Goal: Task Accomplishment & Management: Complete application form

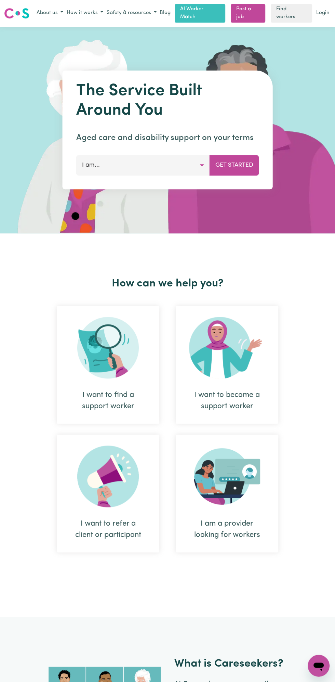
click at [326, 12] on link "Login" at bounding box center [323, 13] width 16 height 11
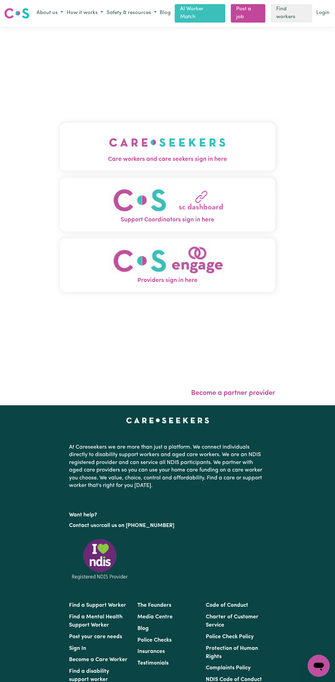
click at [184, 156] on span "Care workers and care seekers sign in here" at bounding box center [167, 159] width 215 height 9
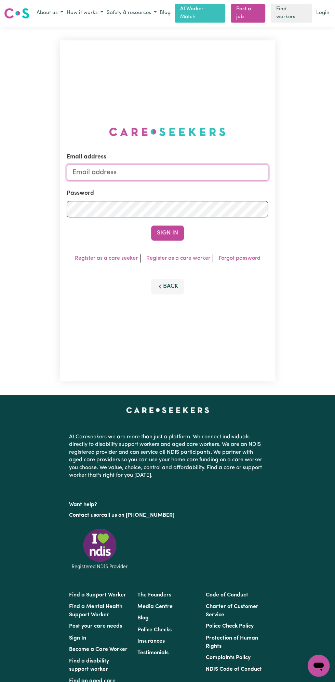
click at [103, 168] on input "Email address" at bounding box center [167, 172] width 201 height 16
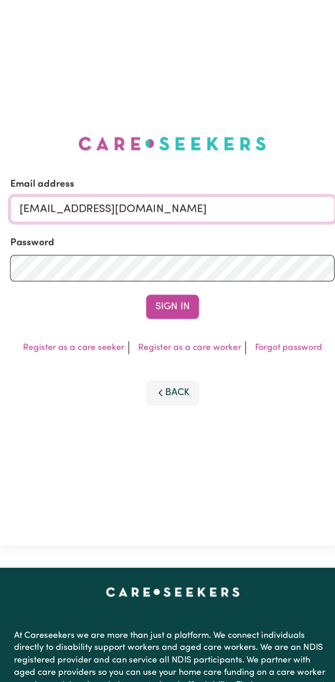
type input "[EMAIL_ADDRESS][DOMAIN_NAME]"
click at [177, 229] on button "Sign In" at bounding box center [167, 232] width 33 height 15
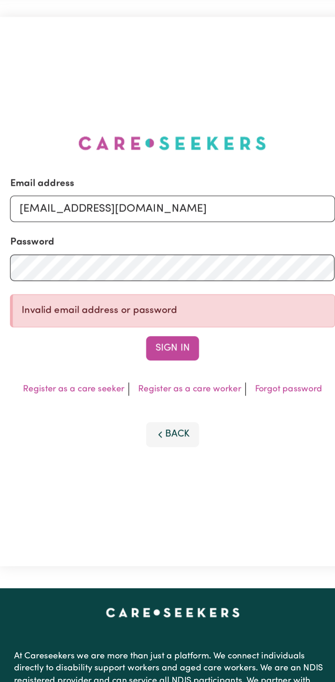
click at [172, 245] on button "Sign In" at bounding box center [167, 245] width 33 height 15
click at [172, 247] on button "Sign In" at bounding box center [167, 245] width 33 height 15
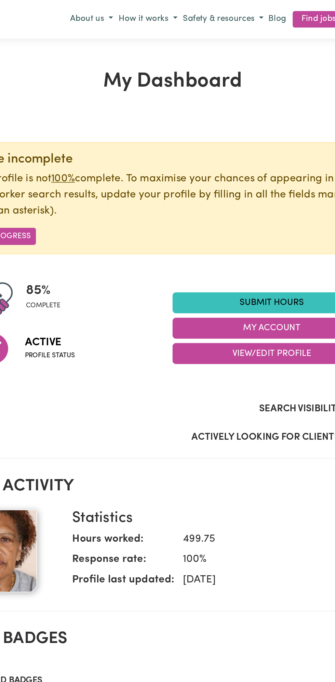
click at [234, 185] on link "Submit Hours" at bounding box center [229, 187] width 123 height 13
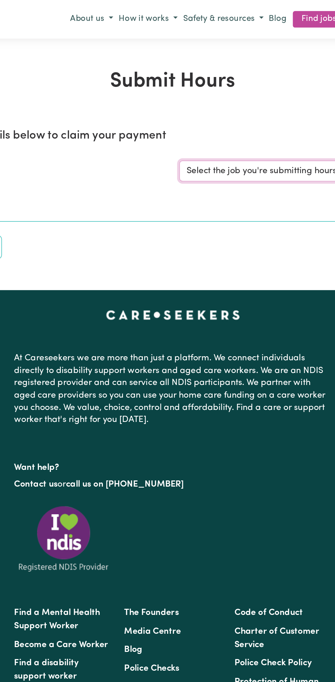
click at [218, 108] on select "Select the job you're submitting hours for..." at bounding box center [251, 106] width 159 height 13
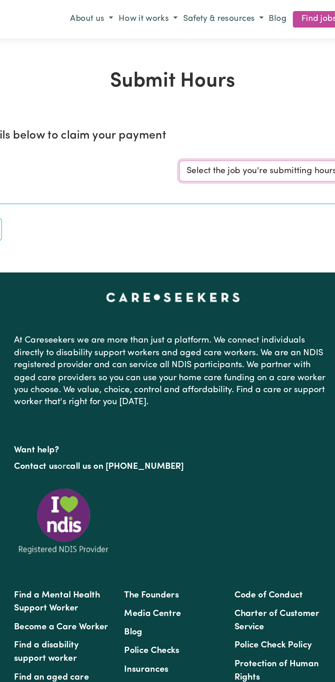
select select "13810"
click at [172, 100] on select "Select the job you're submitting hours for... [Vartouhie ([PERSON_NAME]) [PERSO…" at bounding box center [251, 106] width 159 height 13
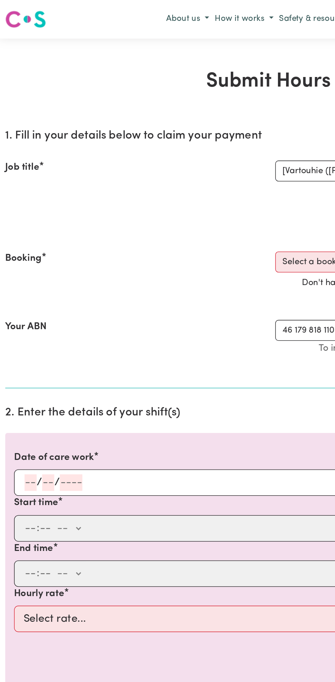
click at [30, 299] on input "number" at bounding box center [31, 299] width 8 height 10
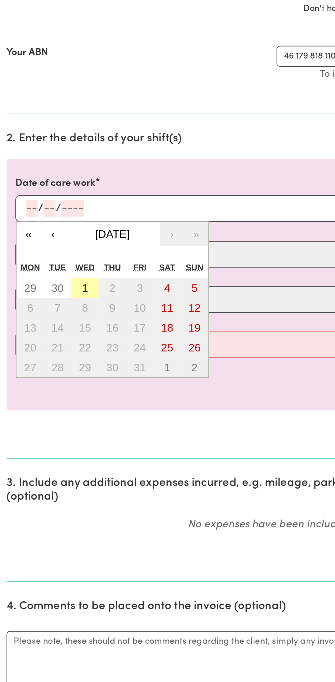
click at [60, 346] on button "1" at bounding box center [52, 348] width 17 height 12
type input "[DATE]"
type input "1"
type input "10"
type input "2025"
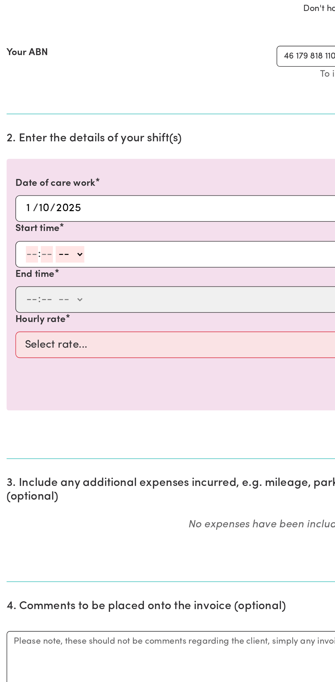
click at [18, 327] on input "number" at bounding box center [20, 327] width 8 height 10
type input "12"
type input "0"
click at [52, 326] on select "-- am pm" at bounding box center [45, 327] width 18 height 10
select select "pm"
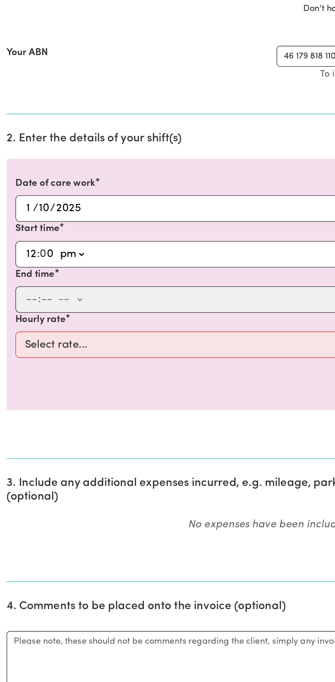
click at [36, 322] on select "-- am pm" at bounding box center [45, 327] width 18 height 10
type input "12:00"
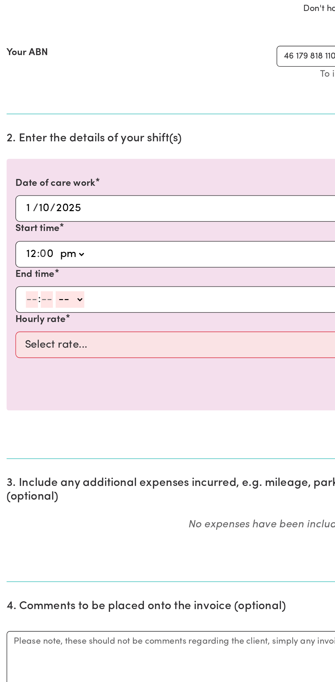
click at [16, 355] on input "number" at bounding box center [20, 356] width 8 height 10
type input "1"
click at [26, 356] on input "number" at bounding box center [26, 356] width 8 height 10
type input "0"
click at [50, 353] on select "-- am pm" at bounding box center [42, 356] width 18 height 10
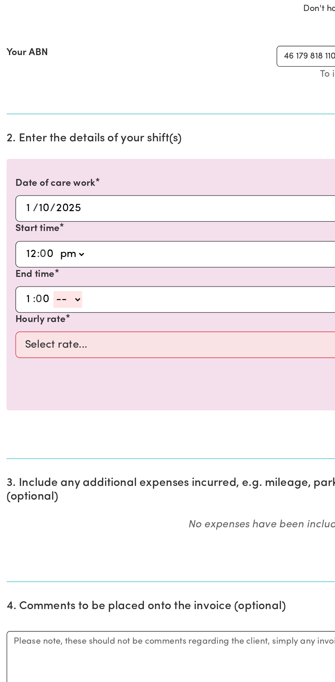
select select "pm"
click at [33, 351] on select "-- am pm" at bounding box center [42, 356] width 18 height 10
type input "13:00"
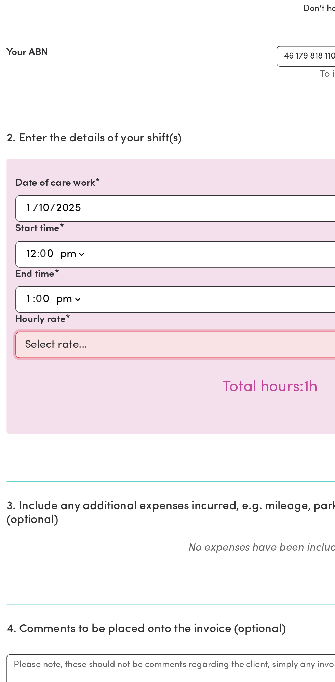
click at [71, 384] on select "Select rate... $49.00 (Weekday) $60.00 ([DATE])" at bounding box center [168, 383] width 316 height 16
select select "49-Weekday"
click at [10, 375] on select "Select rate... $49.00 (Weekday) $60.00 ([DATE])" at bounding box center [168, 383] width 316 height 16
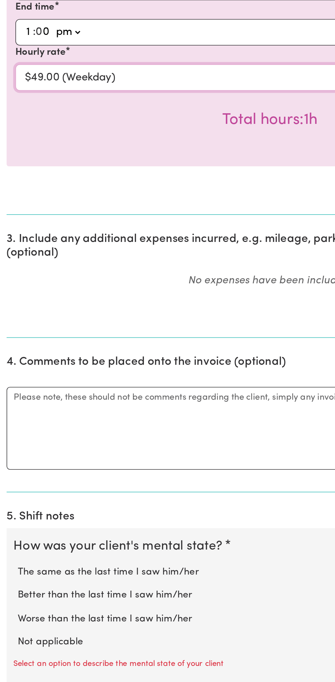
scroll to position [79, 0]
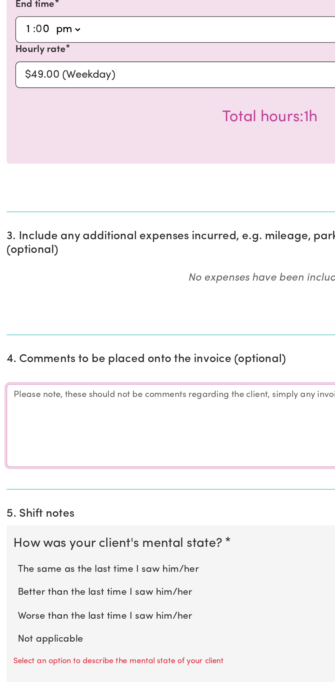
click at [88, 524] on textarea "Comments" at bounding box center [167, 522] width 327 height 51
type textarea "All"
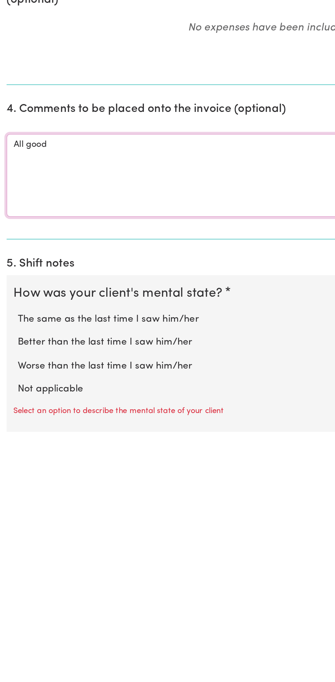
type textarea "All good"
click at [45, 650] on label "Not applicable" at bounding box center [167, 654] width 313 height 9
click at [11, 650] on input "Not applicable" at bounding box center [11, 650] width 0 height 0
radio input "true"
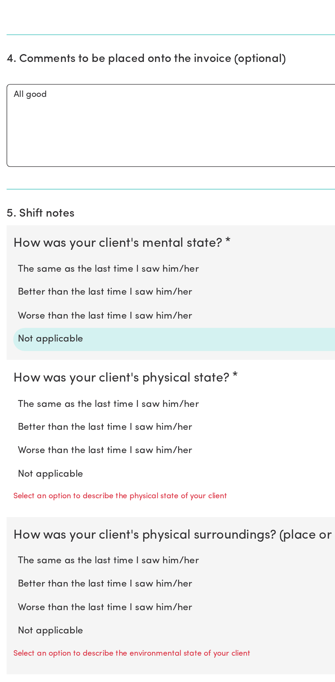
scroll to position [269, 0]
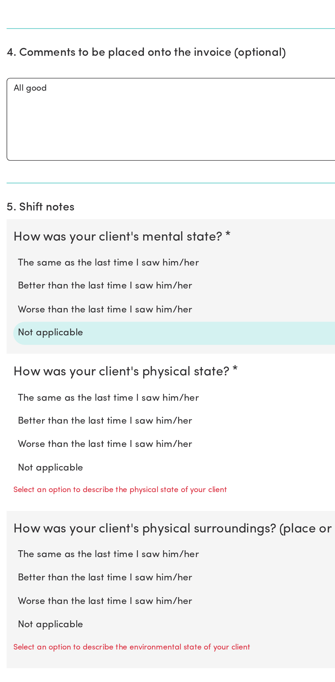
click at [49, 545] on label "Not applicable" at bounding box center [167, 548] width 313 height 9
click at [11, 544] on input "Not applicable" at bounding box center [11, 544] width 0 height 0
radio input "true"
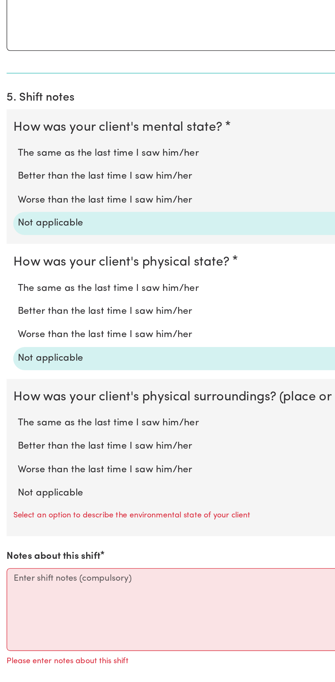
scroll to position [339, 0]
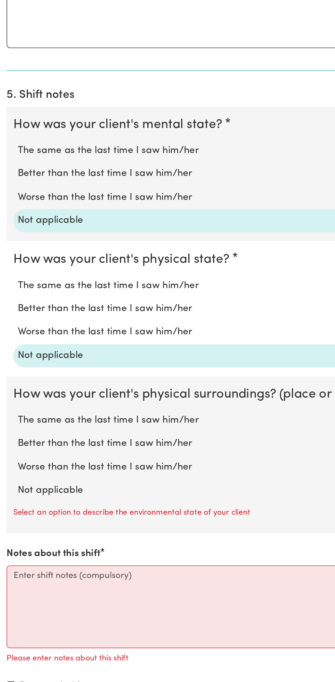
click at [49, 558] on label "Not applicable" at bounding box center [167, 562] width 313 height 9
click at [11, 558] on input "Not applicable" at bounding box center [11, 558] width 0 height 0
radio input "true"
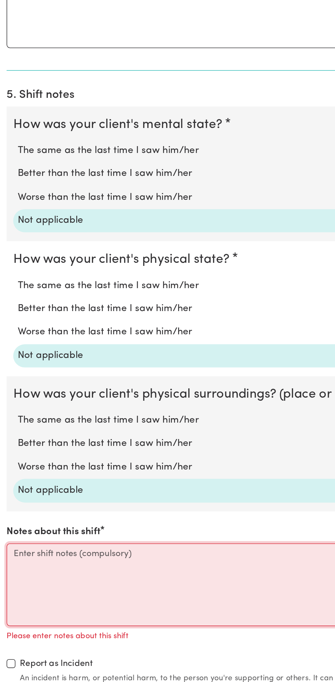
click at [109, 608] on textarea "Notes about this shift" at bounding box center [167, 620] width 327 height 51
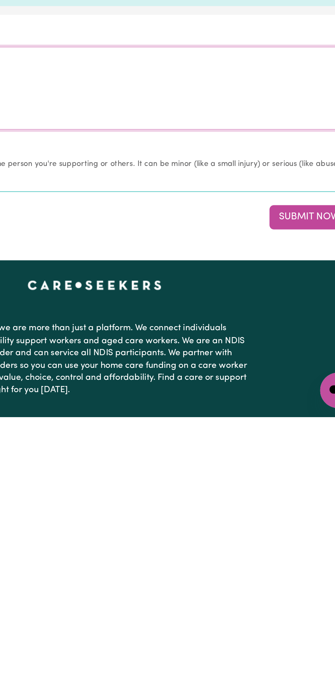
scroll to position [482, 0]
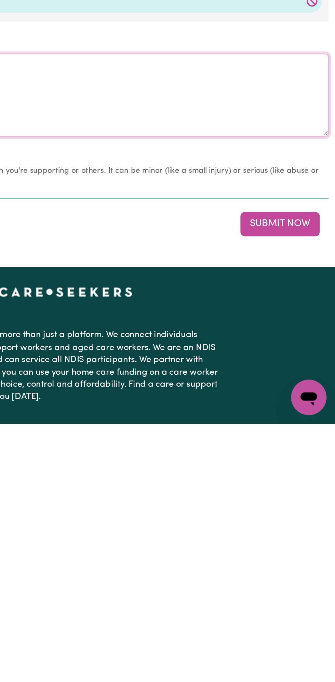
type textarea "Nothing changes all good"
click at [300, 556] on button "Submit Now" at bounding box center [300, 557] width 49 height 15
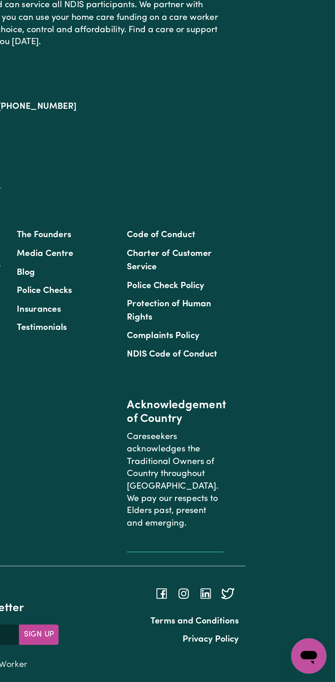
scroll to position [0, 0]
